Goal: Find specific page/section: Find specific page/section

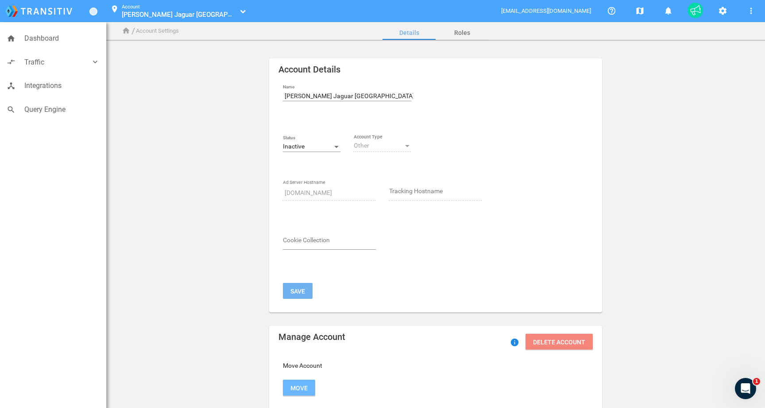
click at [222, 11] on span "Hornburg Jaguar Santa Monica_70001219" at bounding box center [191, 14] width 138 height 8
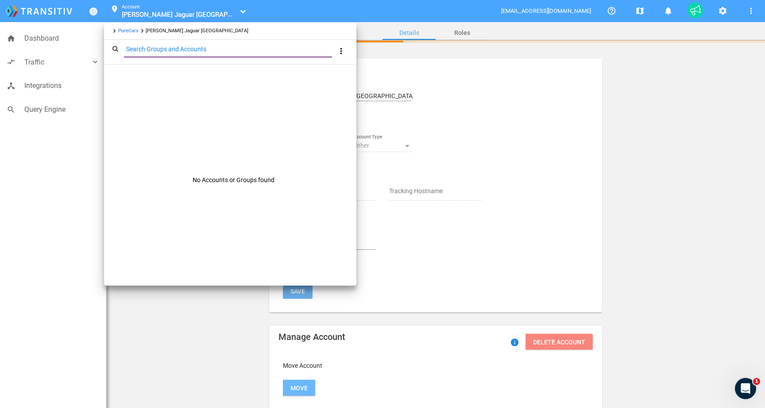
click at [237, 45] on input "Search Groups and Accounts" at bounding box center [230, 49] width 212 height 10
type input "100013593"
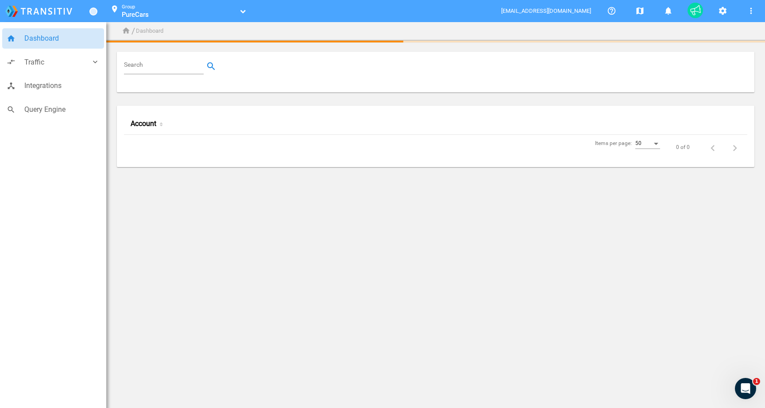
click at [162, 68] on input "Search" at bounding box center [165, 66] width 83 height 11
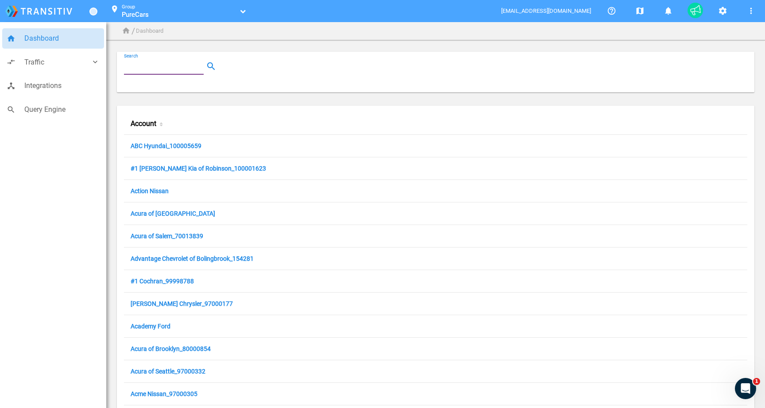
paste input "100013593"
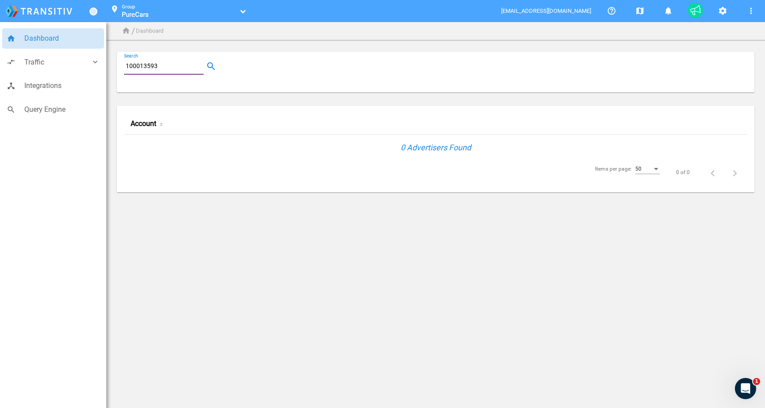
click at [163, 66] on input "100013593" at bounding box center [165, 66] width 83 height 11
click at [153, 68] on input "[PERSON_NAME] g" at bounding box center [165, 66] width 83 height 11
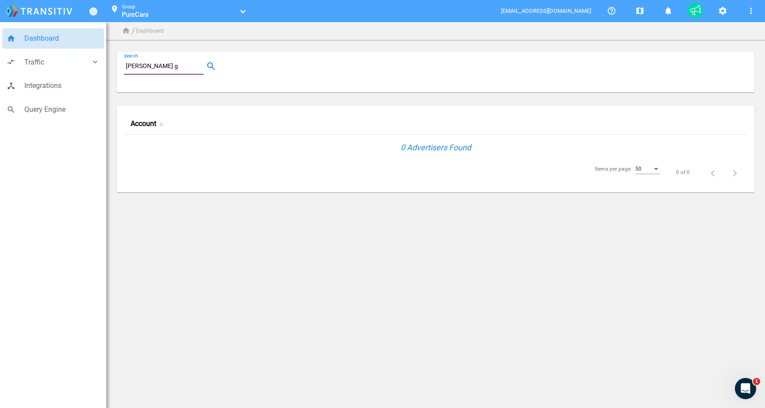
paste input "100013593"
type input "100013593"
